Goal: Task Accomplishment & Management: Complete application form

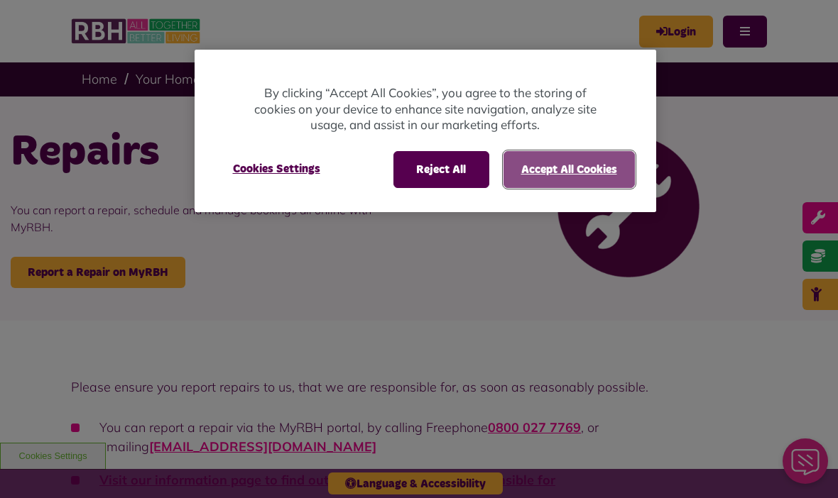
click at [535, 172] on button "Accept All Cookies" at bounding box center [568, 169] width 131 height 37
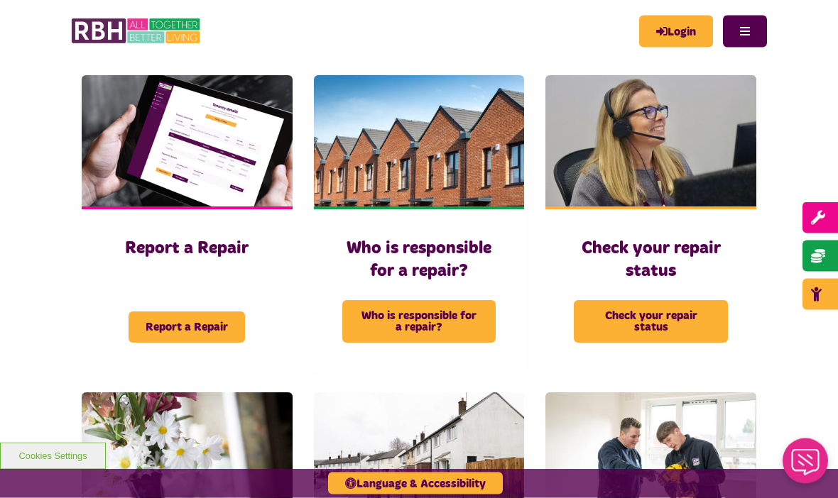
scroll to position [472, 0]
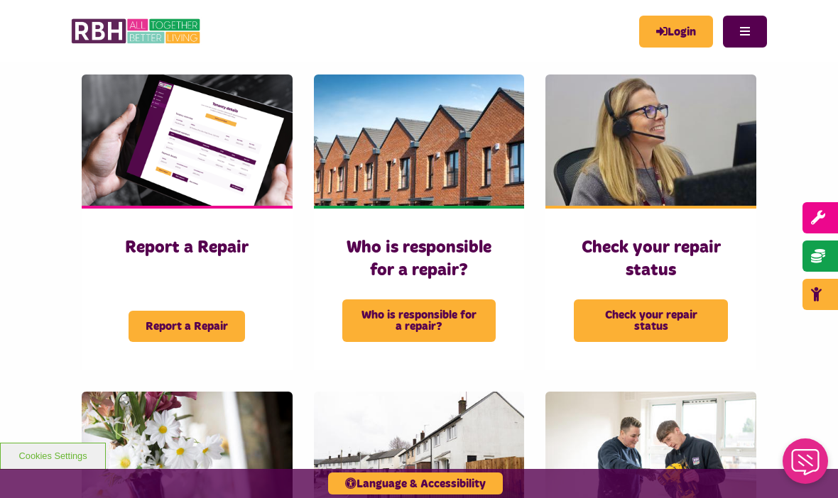
click at [216, 330] on span "Report a Repair" at bounding box center [187, 326] width 116 height 31
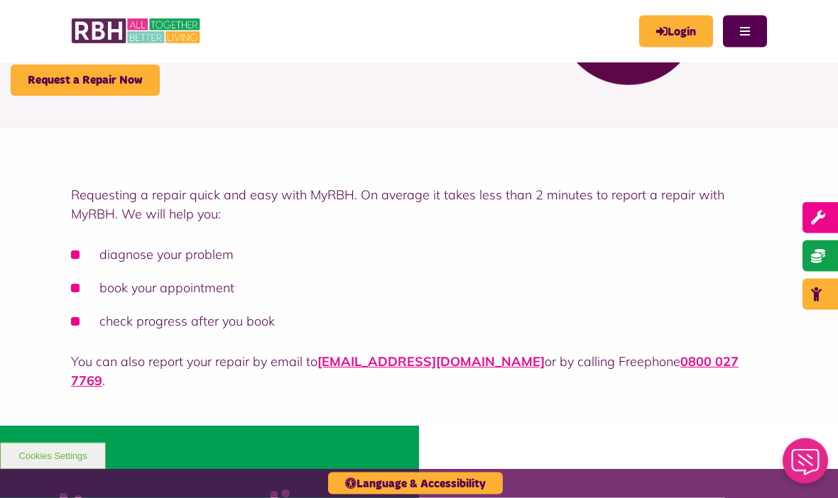
scroll to position [192, 0]
click at [196, 295] on li "book your appointment" at bounding box center [419, 287] width 696 height 19
click at [198, 290] on li "book your appointment" at bounding box center [419, 287] width 696 height 19
click at [202, 290] on li "book your appointment" at bounding box center [419, 287] width 696 height 19
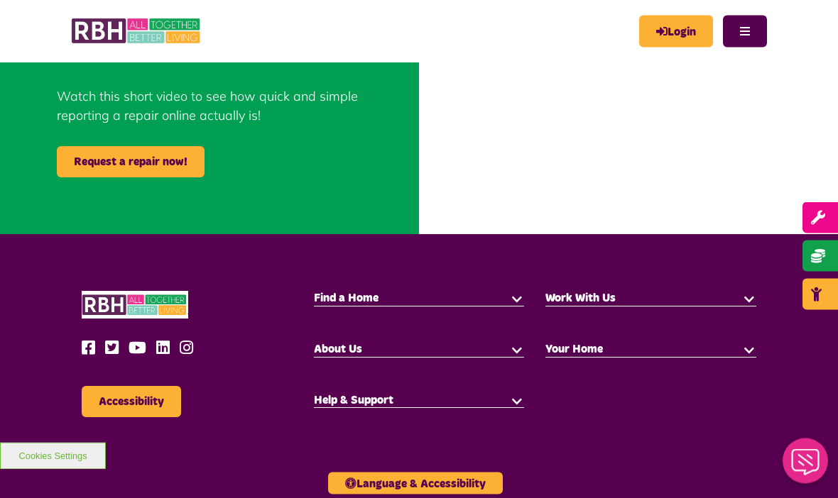
scroll to position [666, 0]
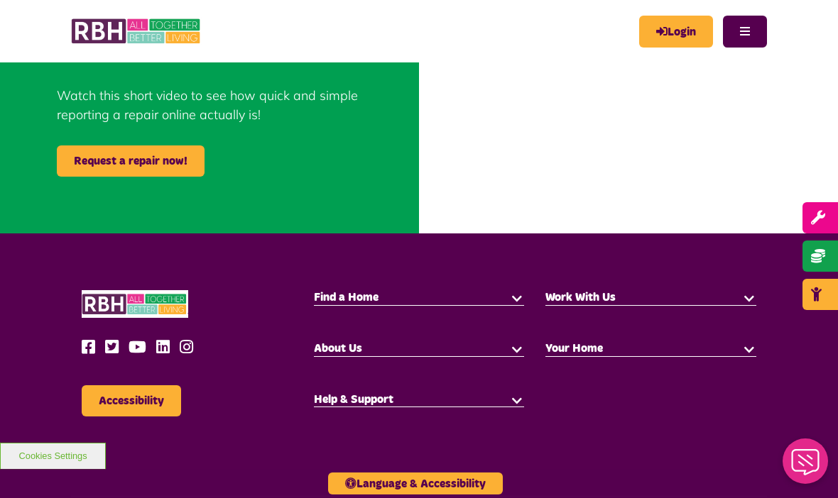
click at [515, 290] on button "button" at bounding box center [517, 297] width 14 height 14
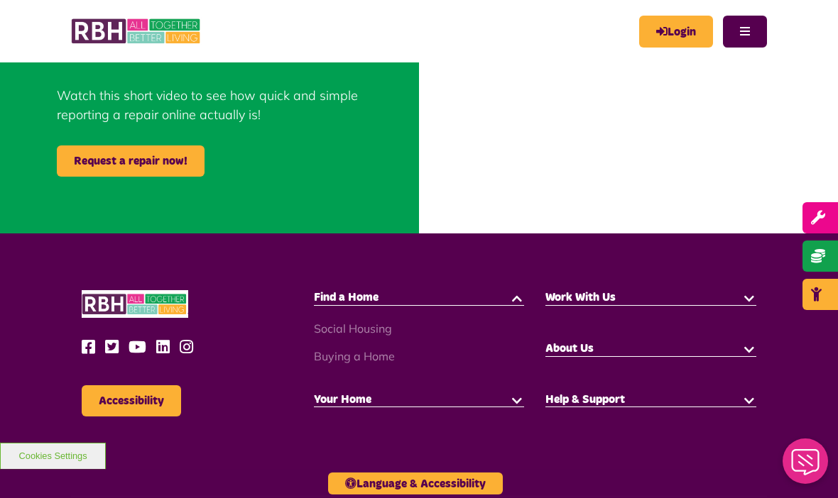
click at [373, 322] on link "Social Housing" at bounding box center [353, 329] width 78 height 14
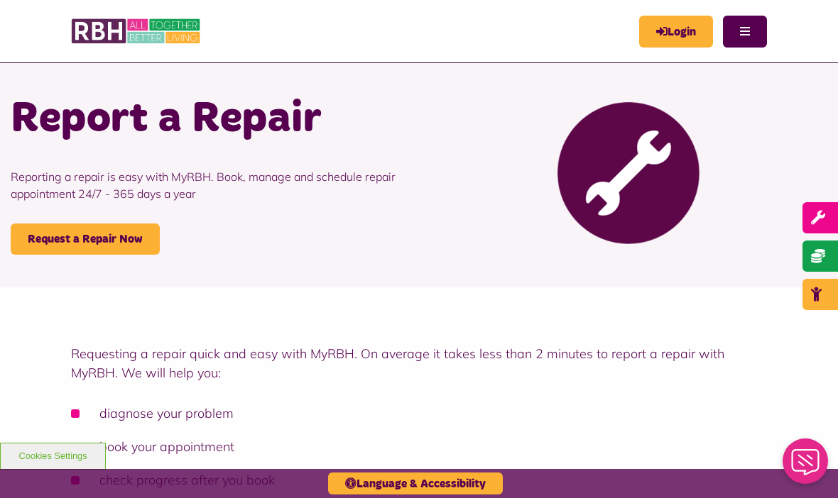
scroll to position [33, 0]
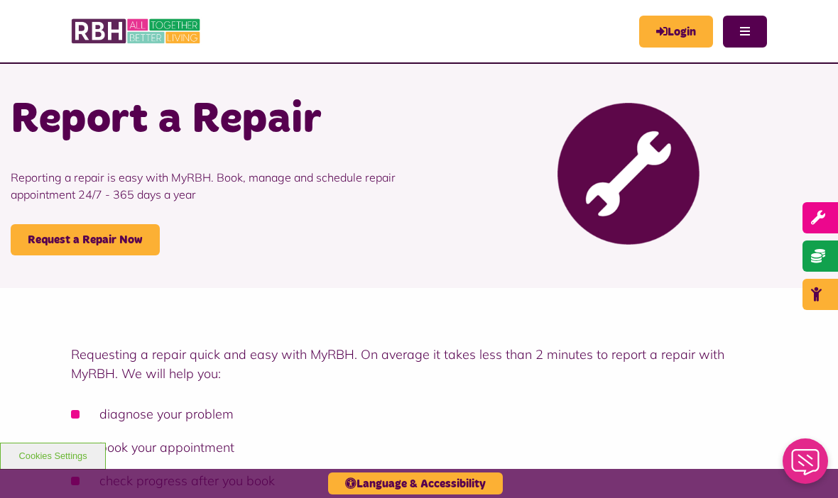
click at [132, 238] on link "Request a Repair Now" at bounding box center [85, 239] width 149 height 31
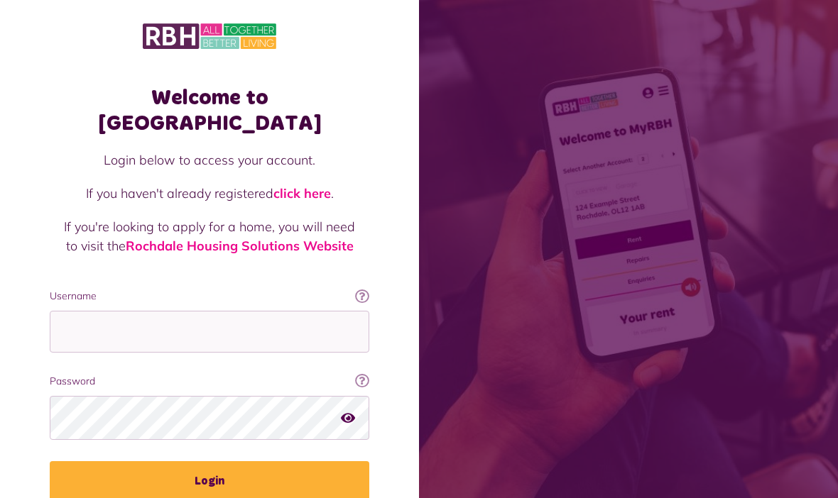
scroll to position [3, 0]
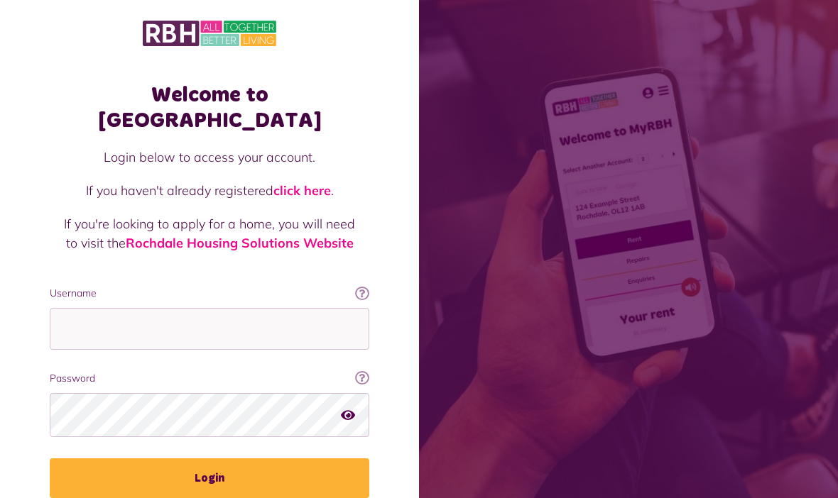
click at [314, 182] on link "click here" at bounding box center [302, 190] width 58 height 16
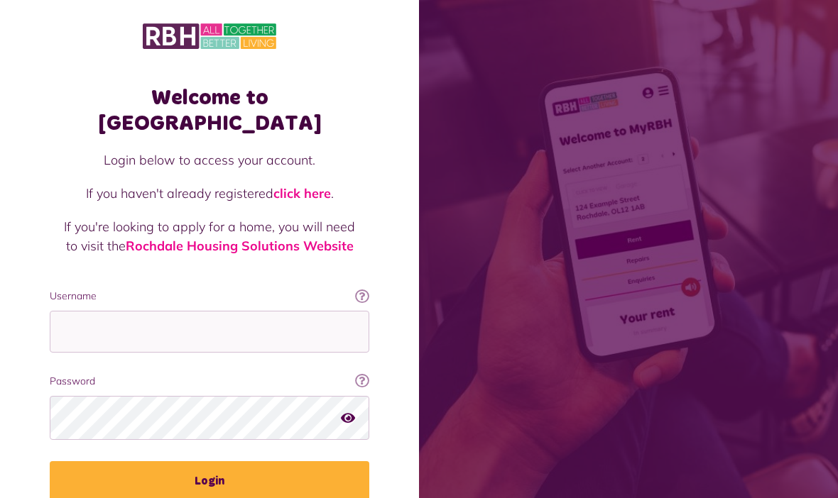
scroll to position [53, 0]
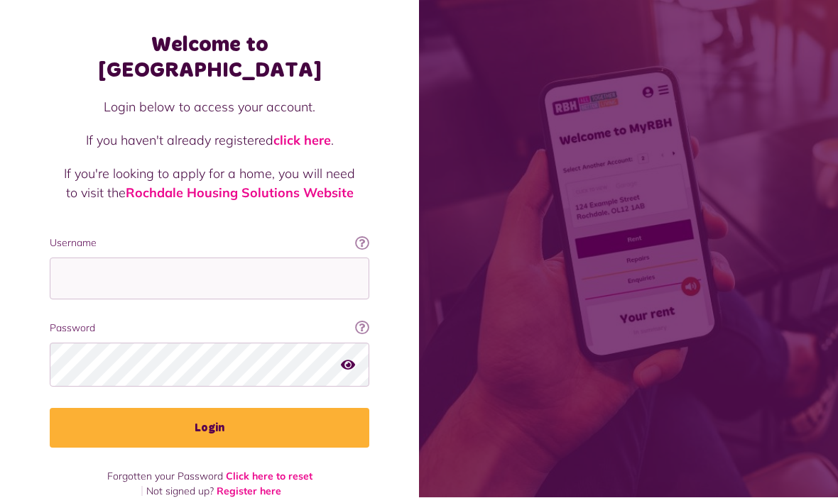
click at [394, 467] on div "Welcome to [GEOGRAPHIC_DATA] Login below to access your account. If you haven't…" at bounding box center [209, 234] width 419 height 574
